Goal: Task Accomplishment & Management: Use online tool/utility

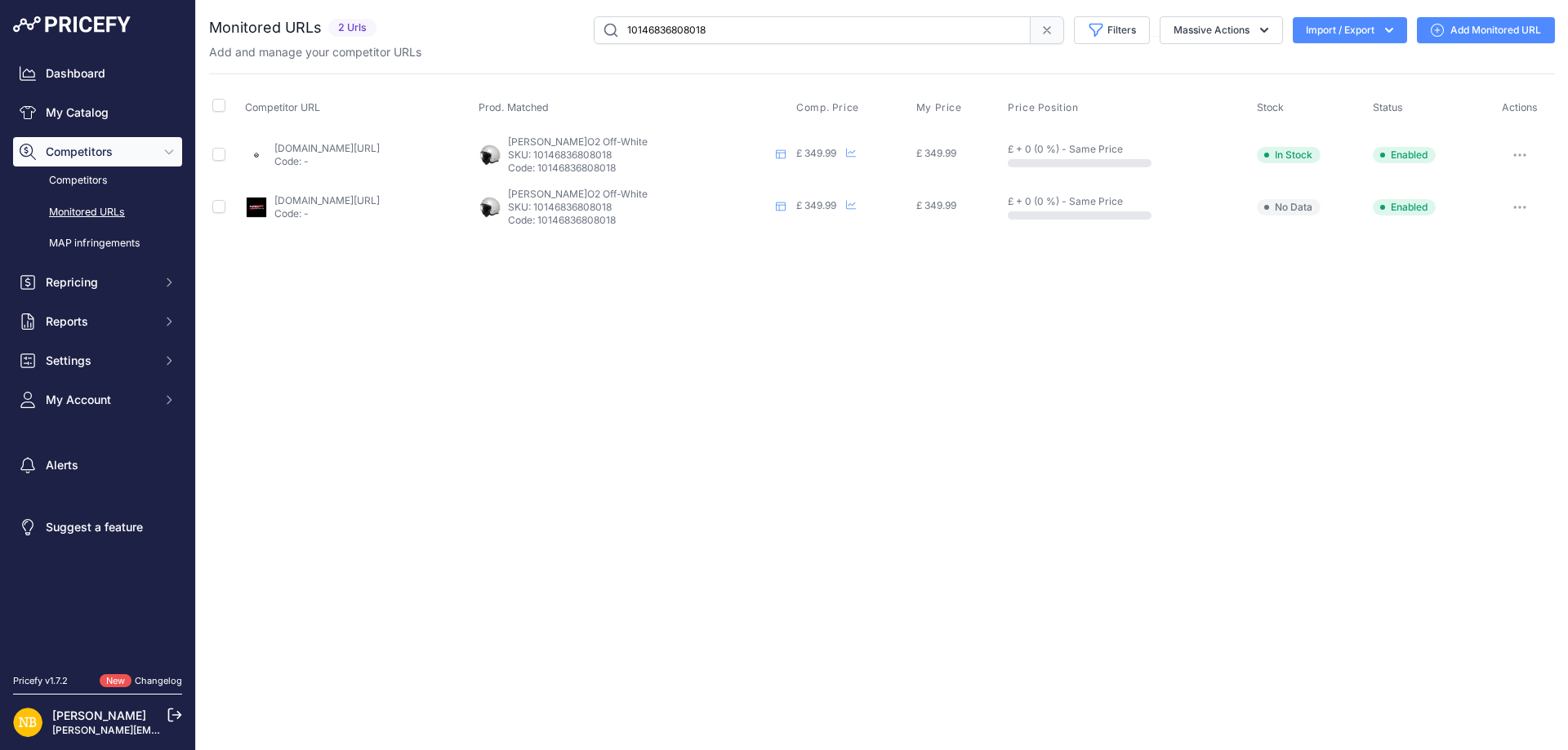
click at [731, 25] on input "10146836808018" at bounding box center [811, 30] width 437 height 28
drag, startPoint x: 782, startPoint y: 39, endPoint x: 511, endPoint y: 19, distance: 271.7
click at [511, 25] on div "10146836808018 Filters Saved Filters Set None Competitors Products Out Of Stock…" at bounding box center [968, 30] width 1171 height 28
paste input "9742059897170"
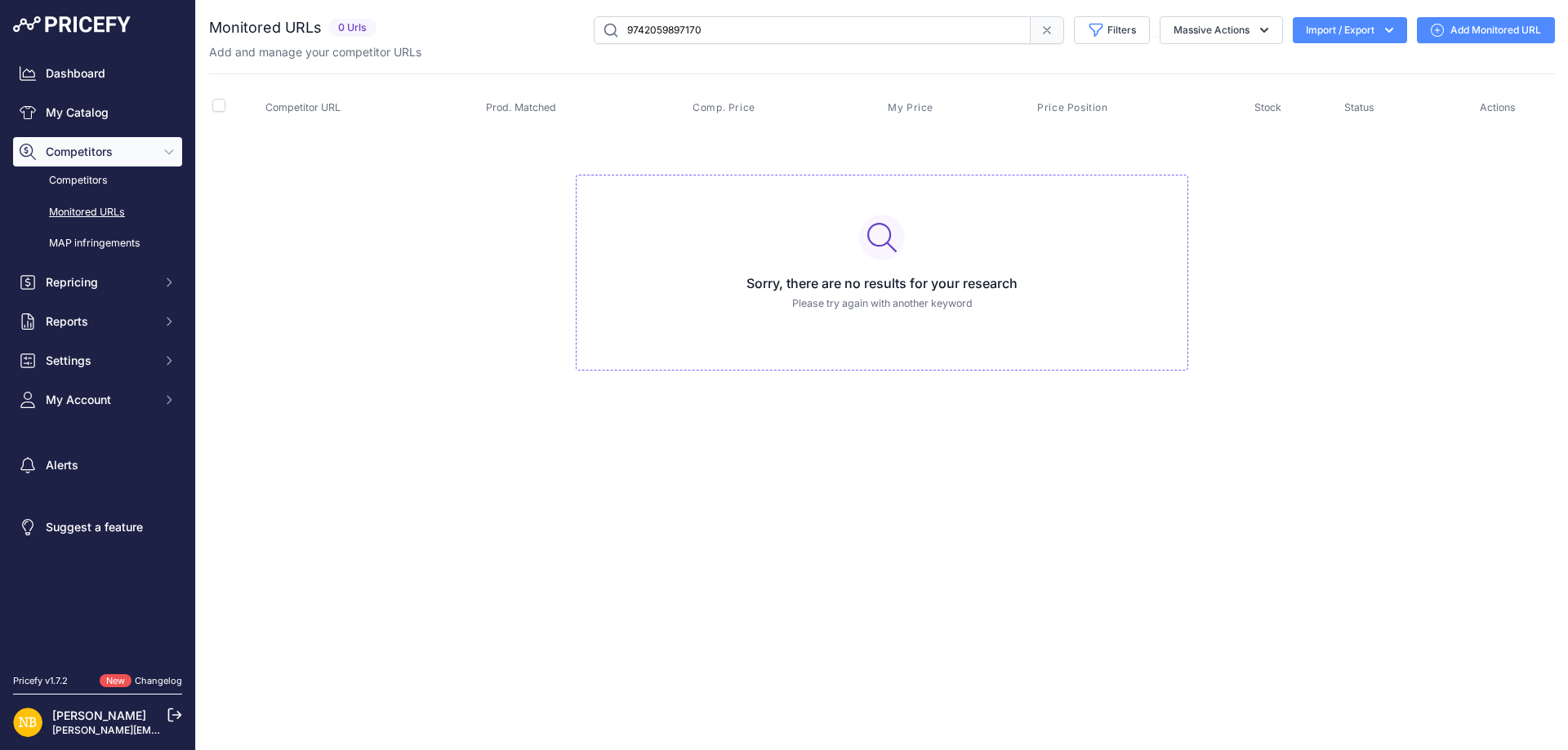
drag, startPoint x: 782, startPoint y: 37, endPoint x: 421, endPoint y: 40, distance: 361.0
click at [421, 40] on div "9742059897170 Filters Saved Filters Set None Competitors Products Out Of Stock …" at bounding box center [968, 30] width 1171 height 28
paste input "[URL][DOMAIN_NAME][PERSON_NAME]"
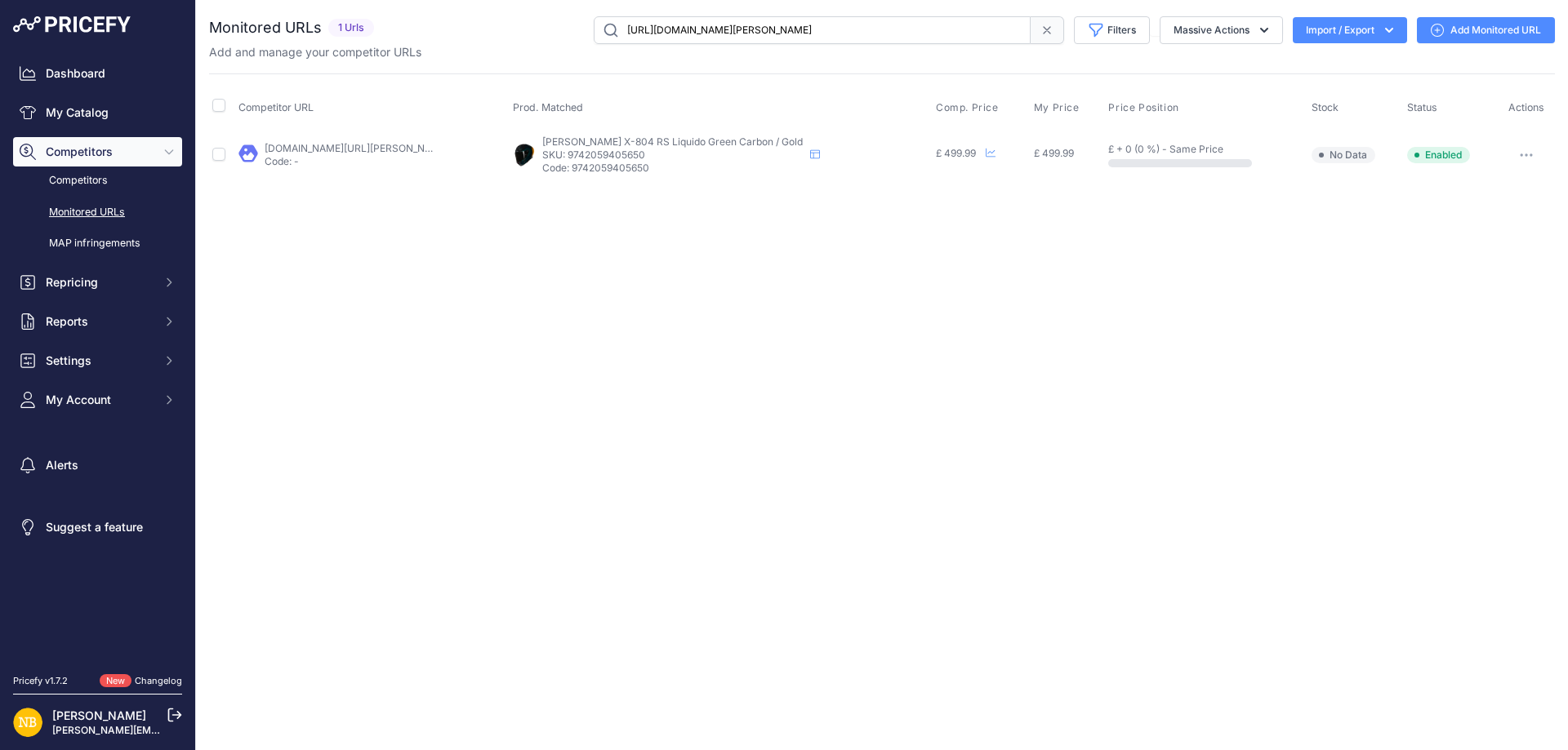
drag, startPoint x: 927, startPoint y: 19, endPoint x: 501, endPoint y: 17, distance: 426.0
click at [501, 17] on div "[URL][DOMAIN_NAME][PERSON_NAME] Filters Saved Filters Set None Competitors Prod…" at bounding box center [968, 30] width 1174 height 28
paste input "alpinestars-stella-chrome-gloves-black-purple"
type input "[URL][DOMAIN_NAME]"
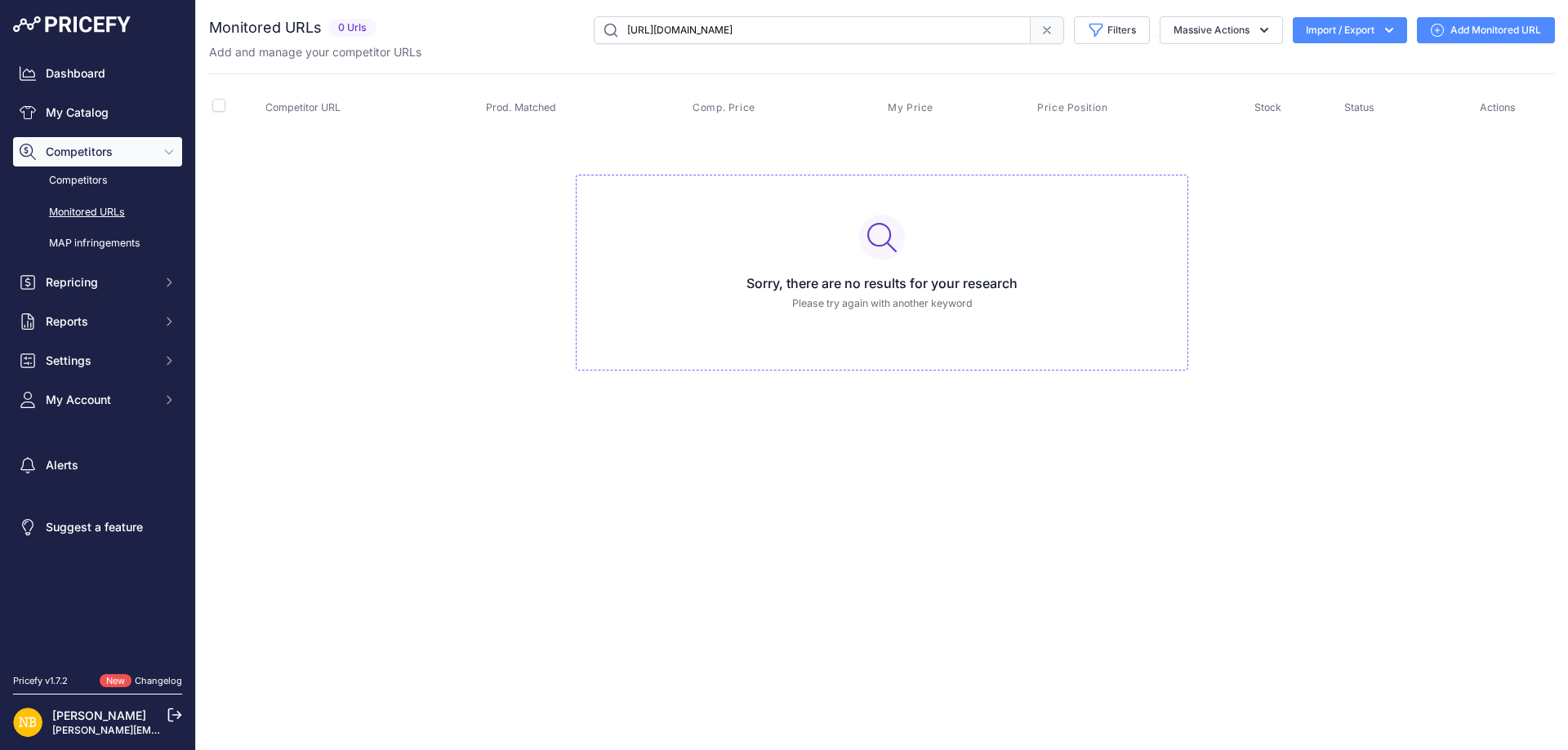
drag, startPoint x: 1040, startPoint y: 22, endPoint x: 961, endPoint y: 4, distance: 81.0
click at [1040, 22] on span at bounding box center [1047, 30] width 33 height 28
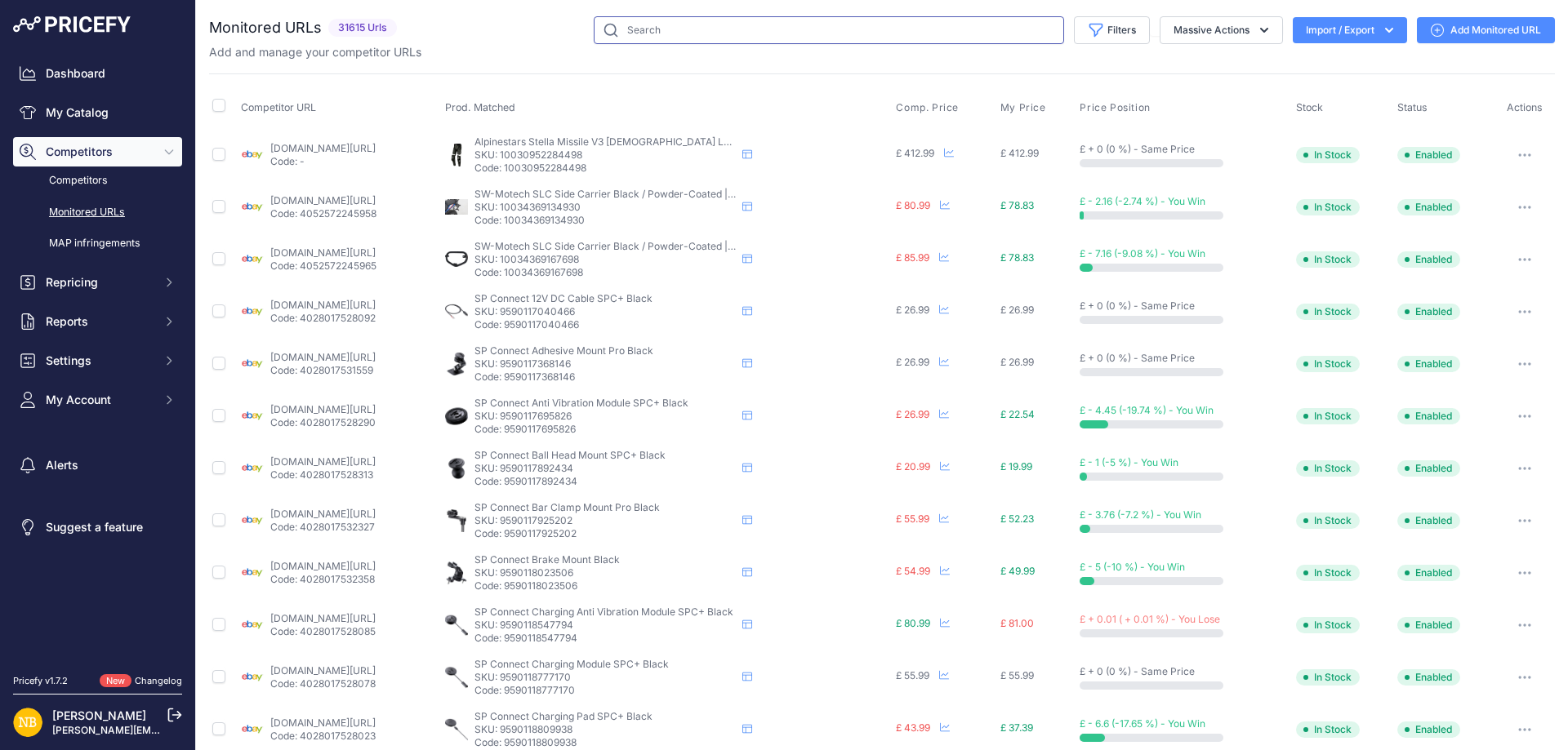
click at [828, 28] on input "text" at bounding box center [828, 30] width 470 height 28
paste input "[URL][DOMAIN_NAME]"
type input "[URL][DOMAIN_NAME]"
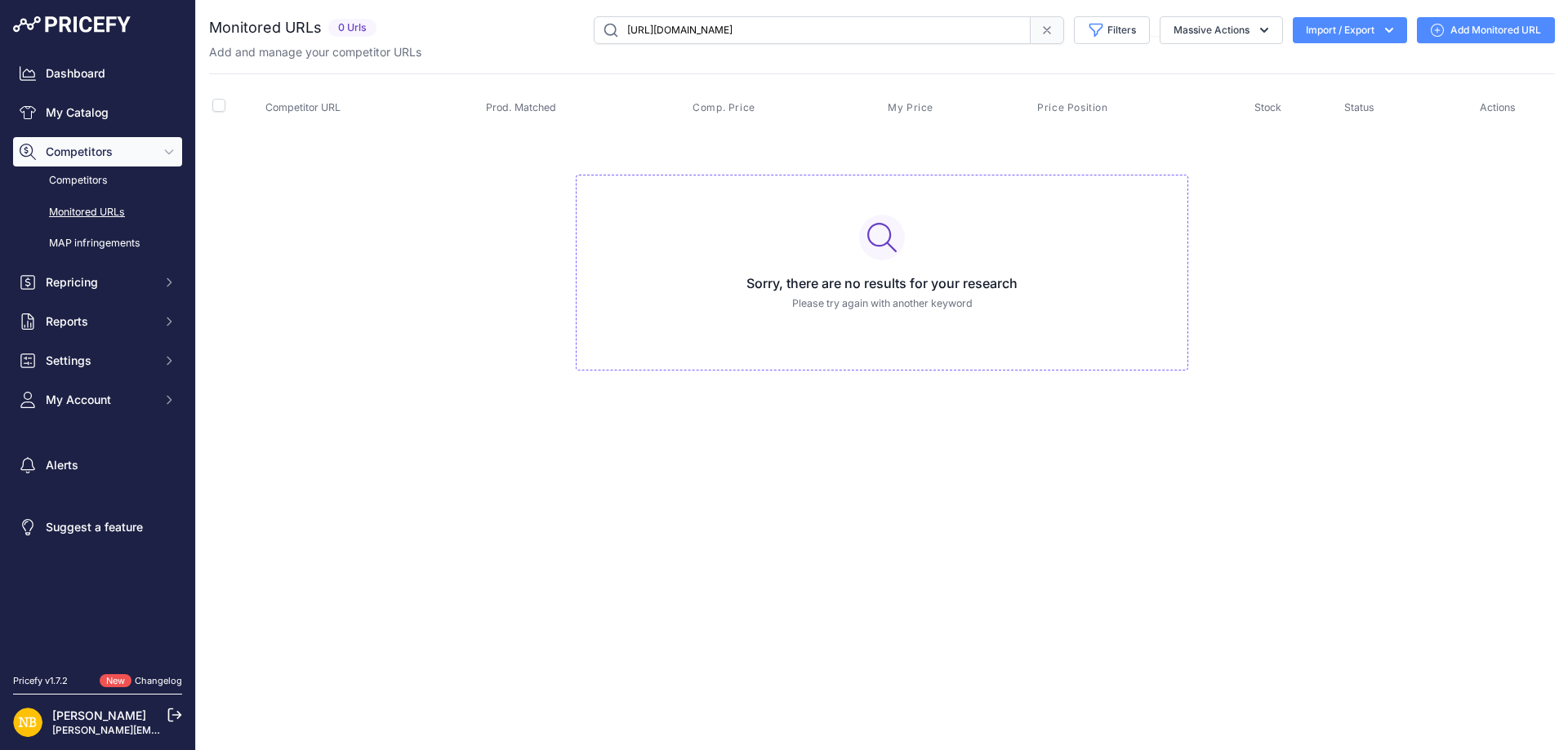
click at [1058, 32] on span at bounding box center [1047, 30] width 33 height 28
